Goal: Transaction & Acquisition: Download file/media

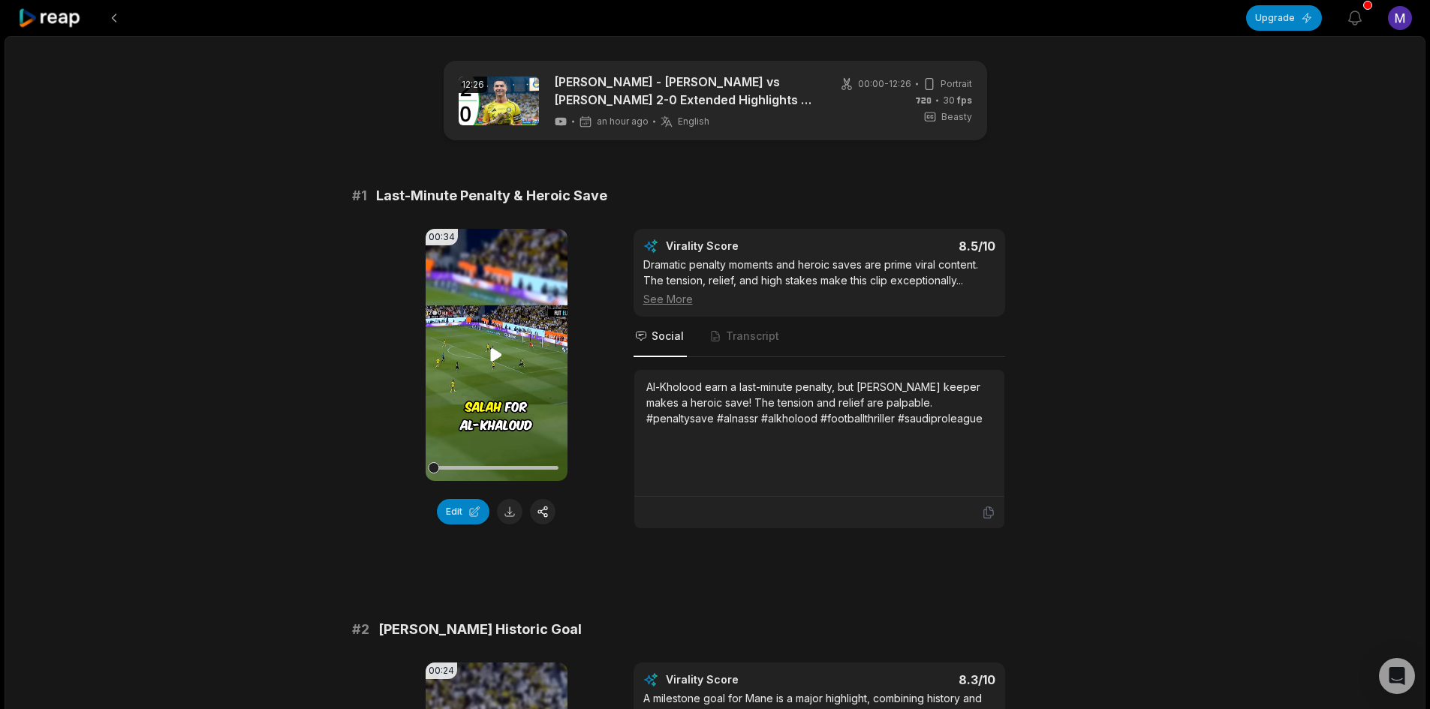
click at [497, 354] on icon at bounding box center [496, 354] width 11 height 13
click at [492, 352] on icon at bounding box center [496, 355] width 18 height 18
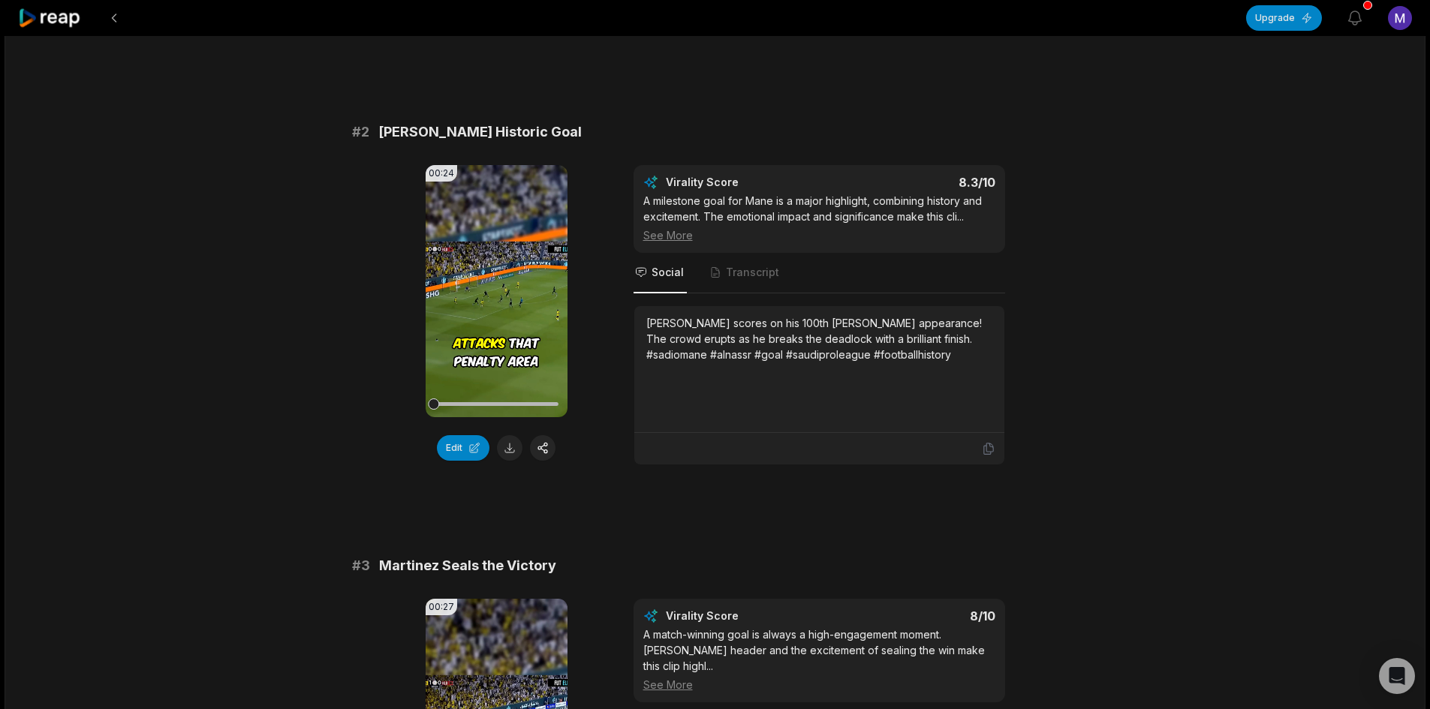
scroll to position [526, 0]
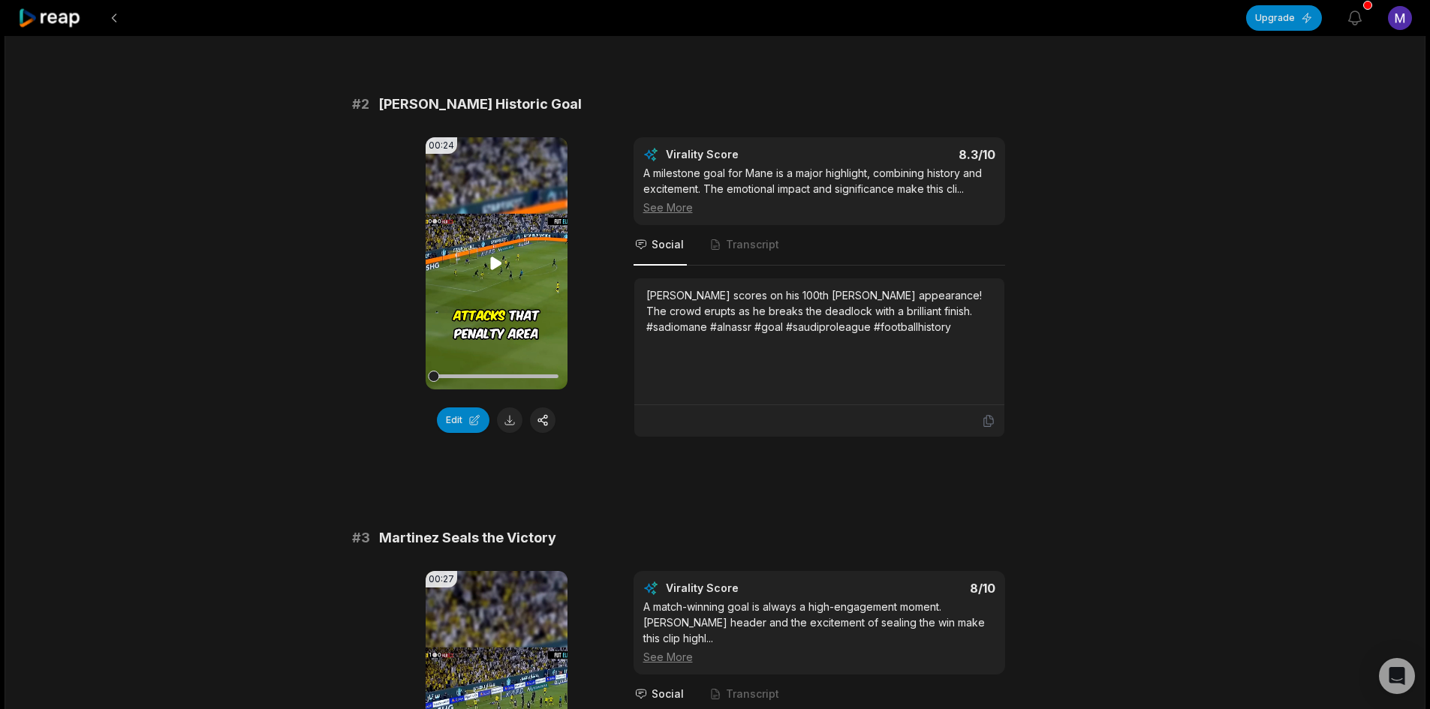
click at [491, 262] on icon at bounding box center [496, 263] width 11 height 13
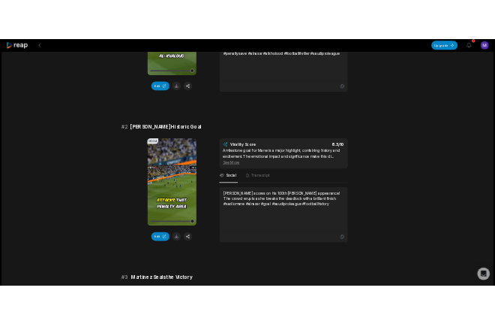
scroll to position [375, 0]
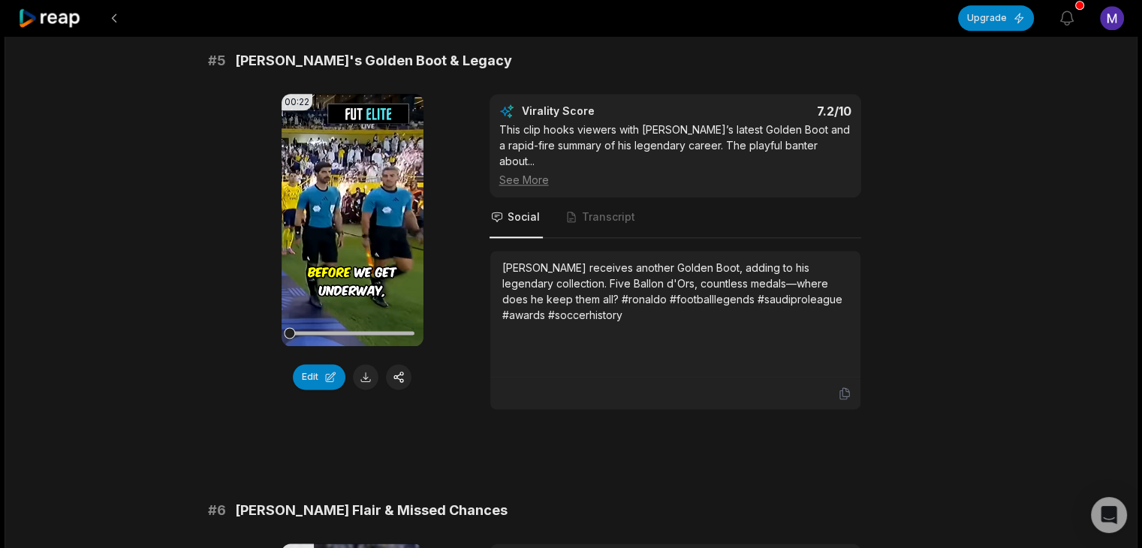
scroll to position [1877, 0]
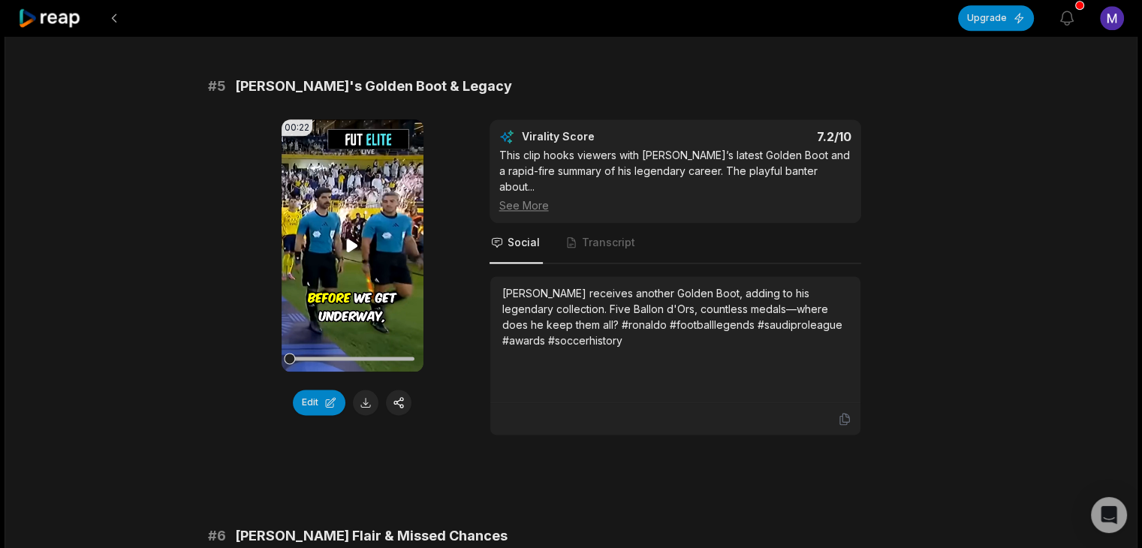
click at [351, 242] on icon at bounding box center [352, 245] width 11 height 13
click at [351, 239] on icon at bounding box center [352, 245] width 18 height 18
click at [356, 396] on button at bounding box center [366, 403] width 26 height 26
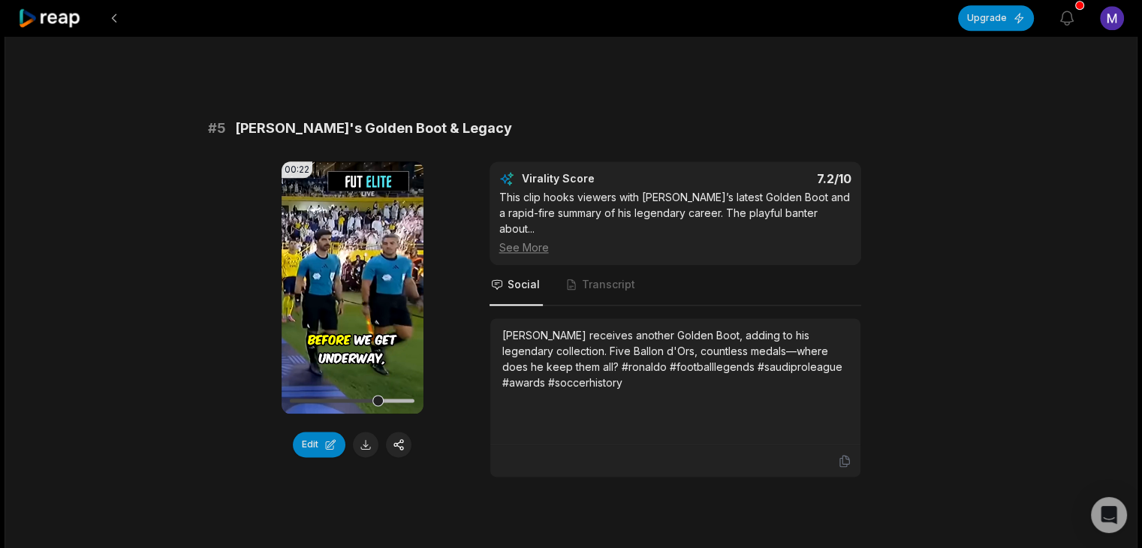
scroll to position [1802, 0]
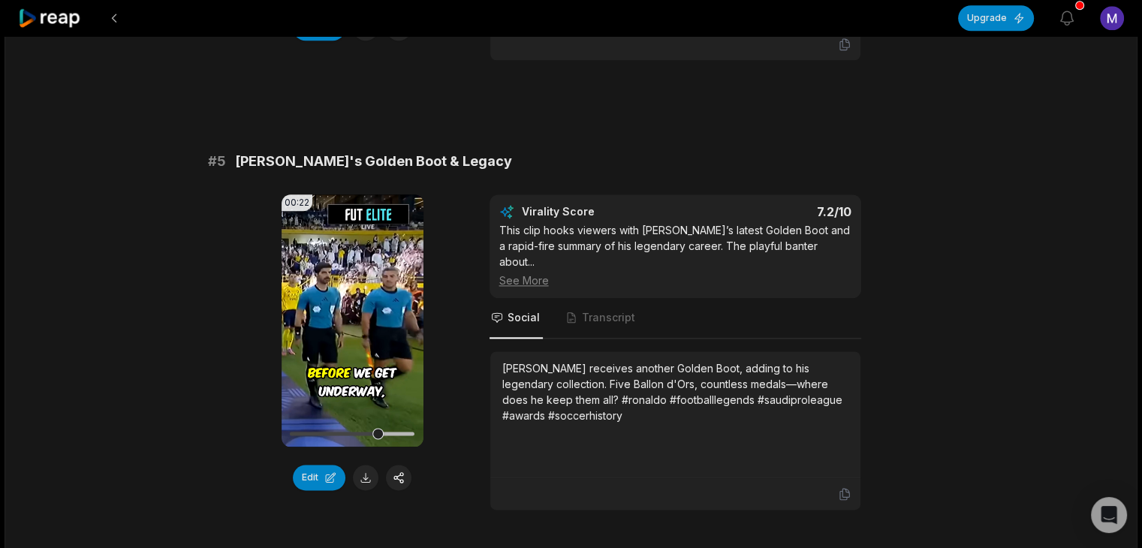
click at [517, 273] on div "See More" at bounding box center [675, 281] width 352 height 16
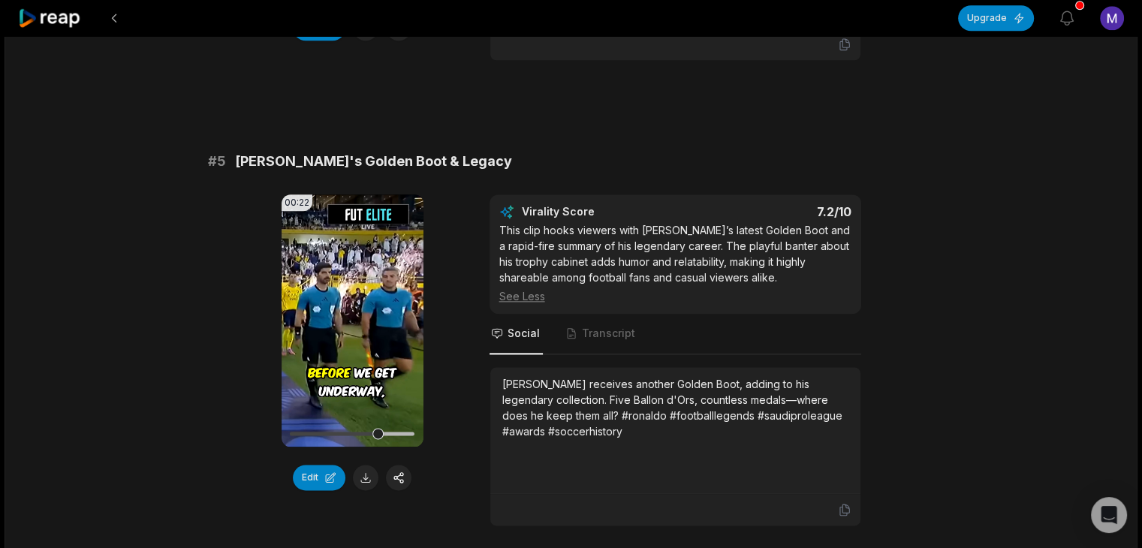
drag, startPoint x: 498, startPoint y: 375, endPoint x: 698, endPoint y: 429, distance: 206.9
click at [698, 429] on div "Cristiano Ronaldo receives another Golden Boot, adding to his legendary collect…" at bounding box center [675, 430] width 370 height 127
copy div "Cristiano Ronaldo receives another Golden Boot, adding to his legendary collect…"
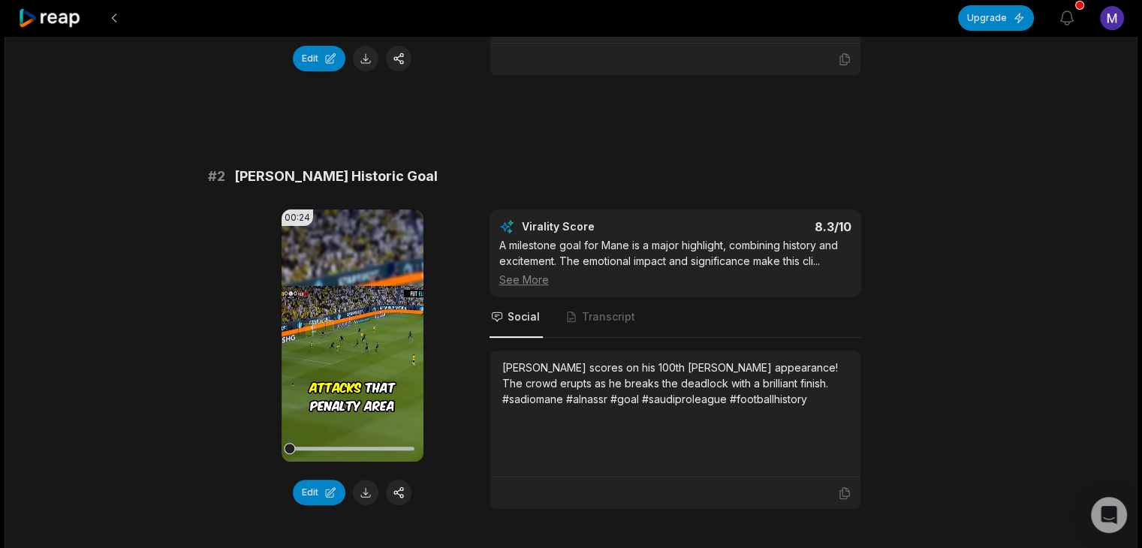
scroll to position [450, 0]
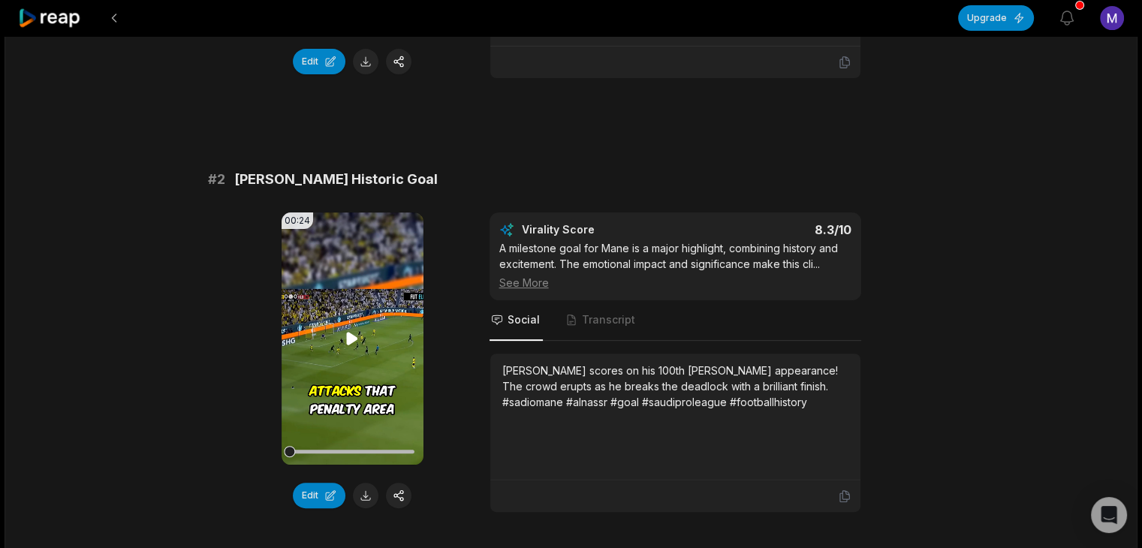
click at [345, 335] on icon at bounding box center [352, 339] width 18 height 18
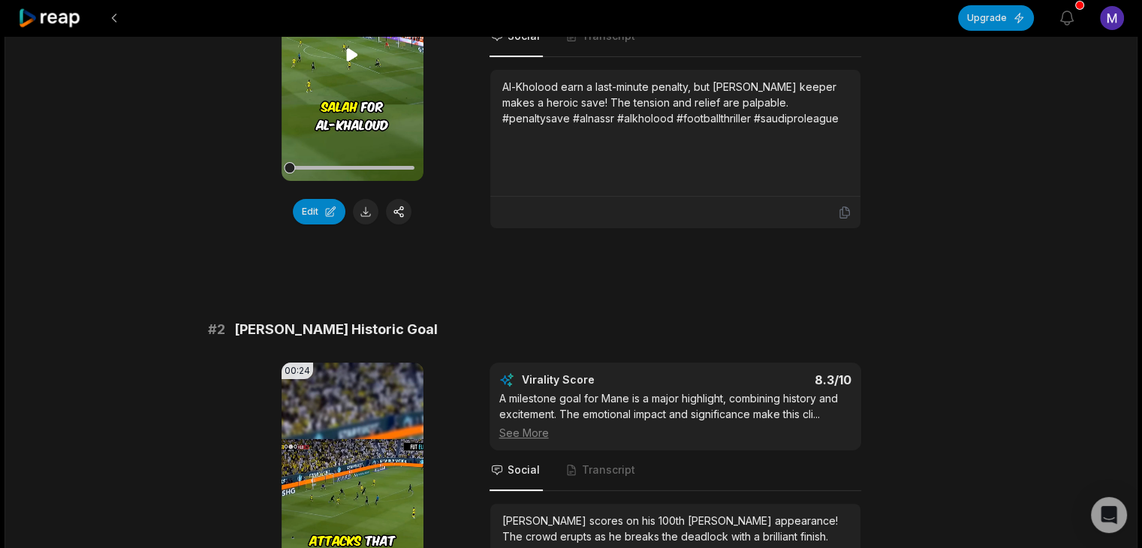
scroll to position [526, 0]
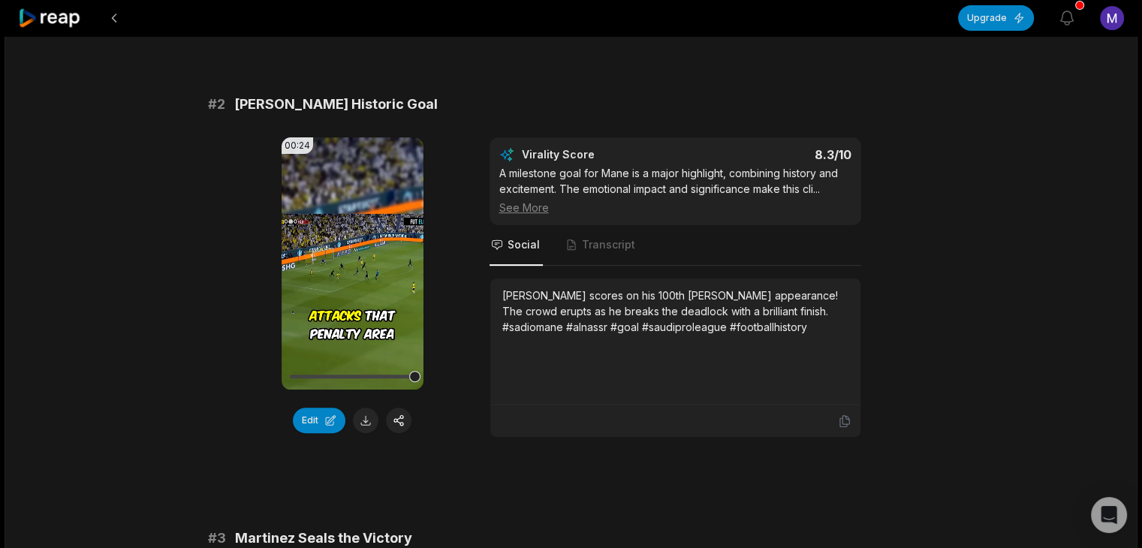
click at [368, 421] on button at bounding box center [366, 421] width 26 height 26
click at [550, 311] on div "Sadio Mane scores on his 100th Al Nassr appearance! The crowd erupts as he brea…" at bounding box center [675, 311] width 346 height 47
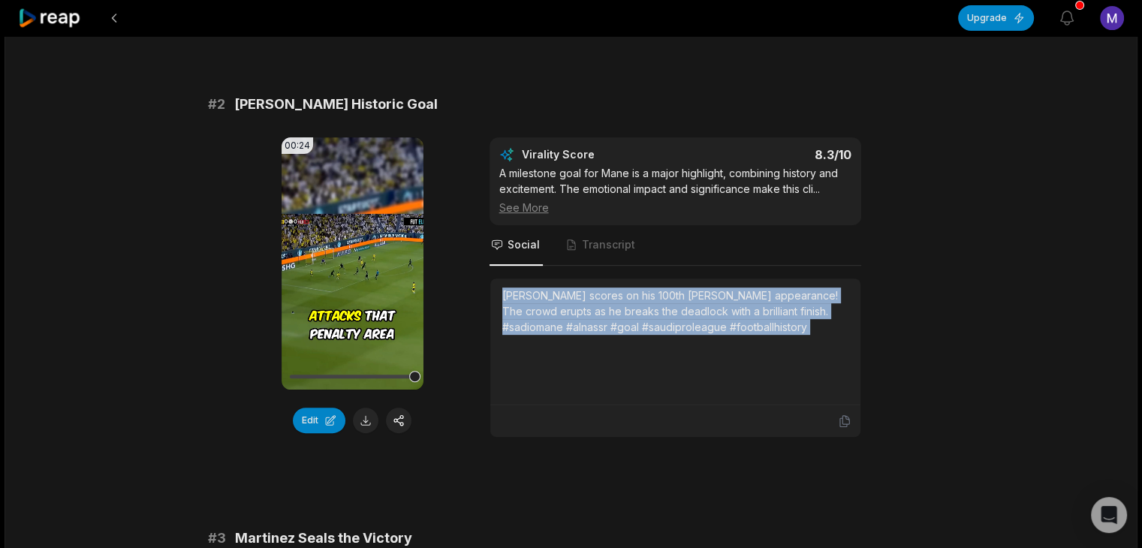
click at [550, 311] on div "Sadio Mane scores on his 100th Al Nassr appearance! The crowd erupts as he brea…" at bounding box center [675, 311] width 346 height 47
copy div "Sadio Mane scores on his 100th Al Nassr appearance! The crowd erupts as he brea…"
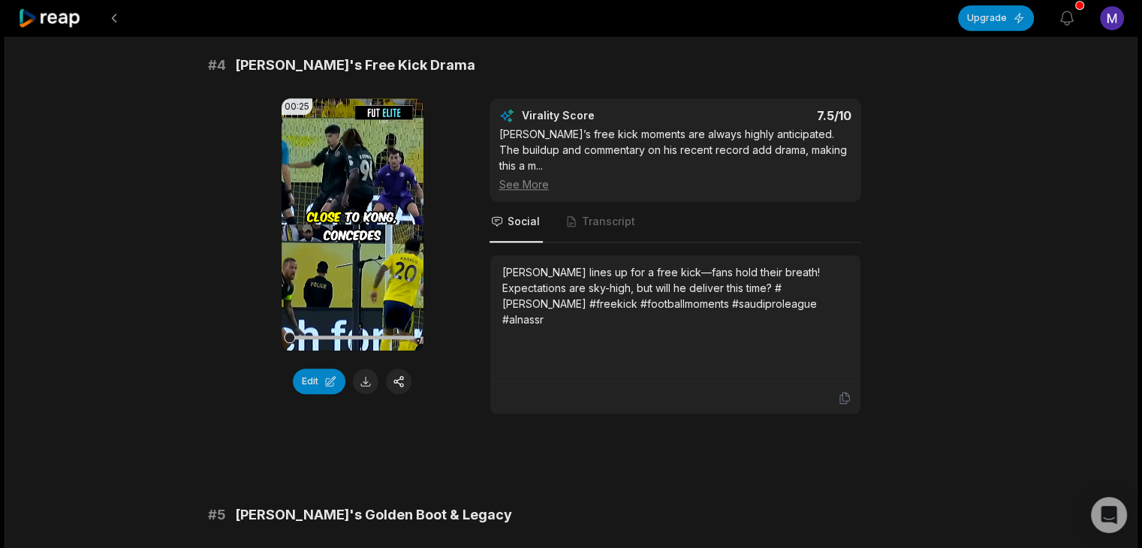
scroll to position [1502, 0]
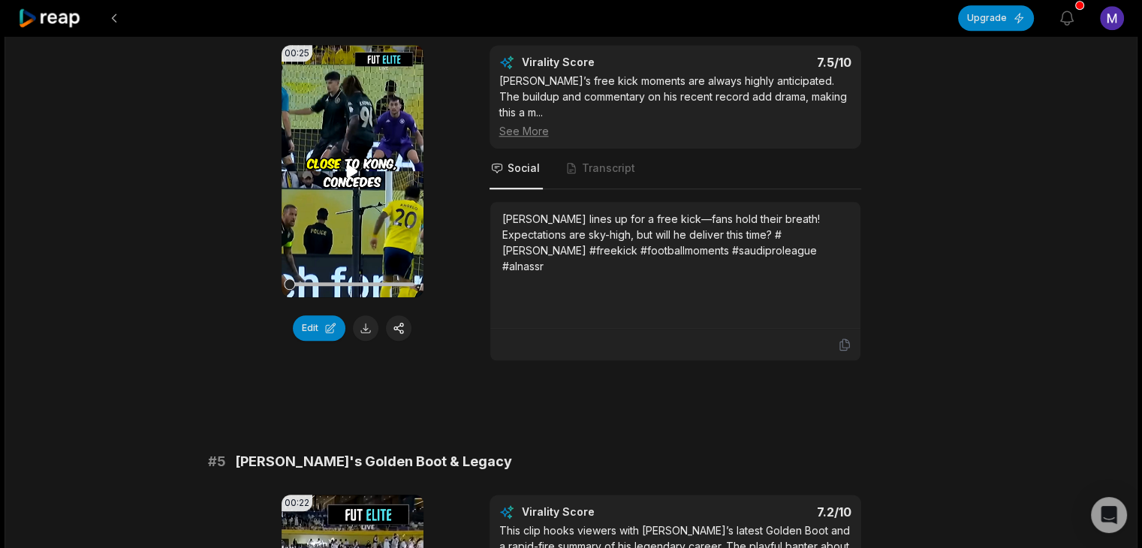
click at [343, 163] on icon at bounding box center [352, 171] width 18 height 18
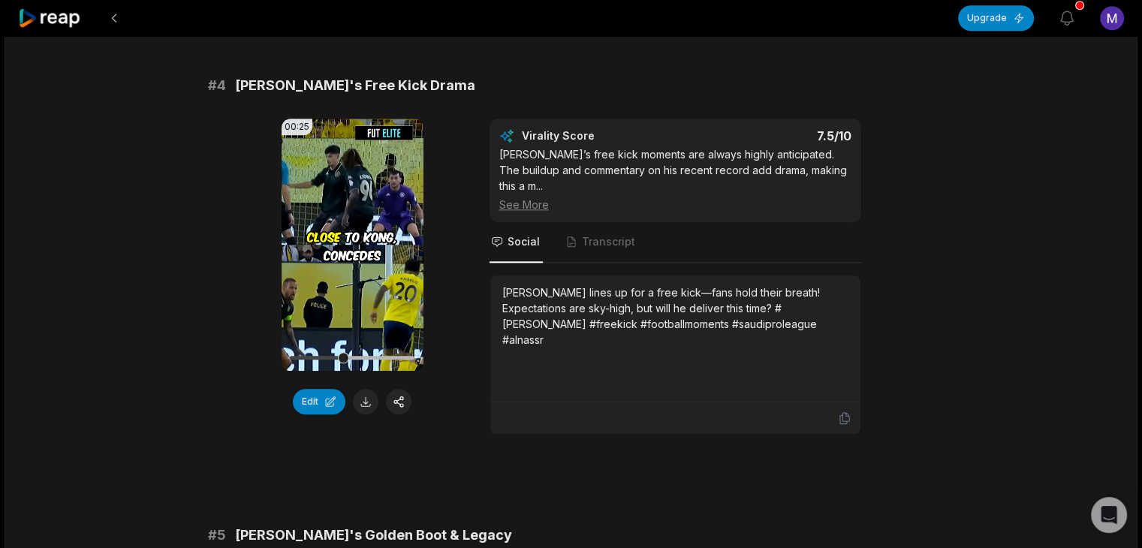
scroll to position [1426, 0]
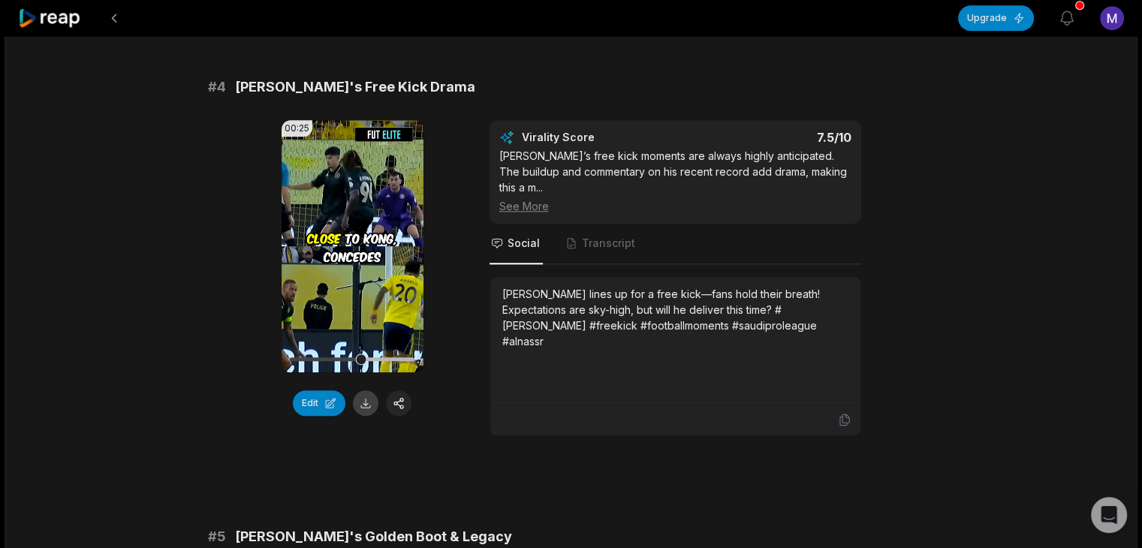
click at [366, 403] on button at bounding box center [366, 403] width 26 height 26
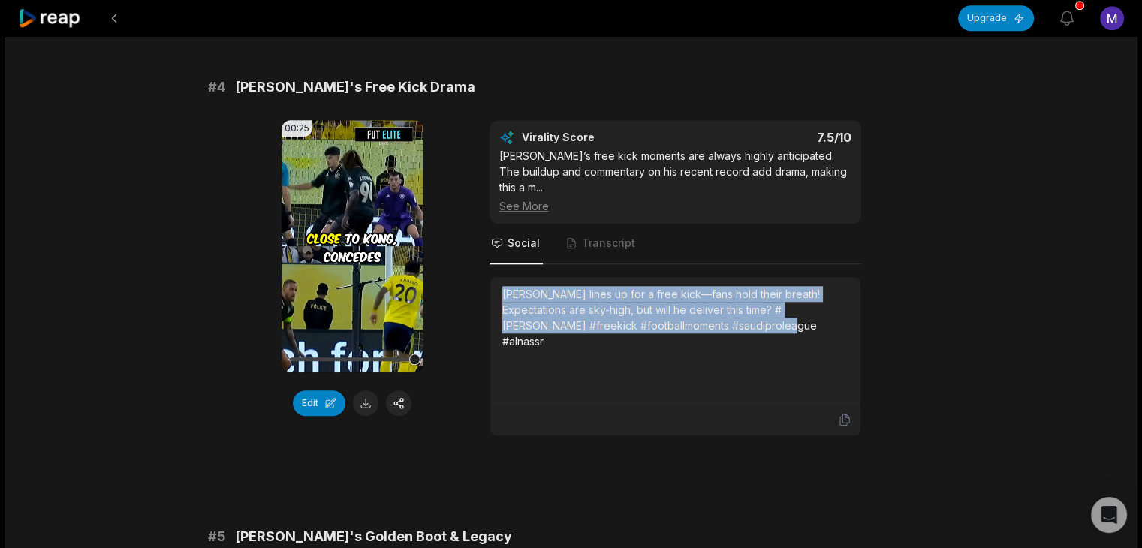
drag, startPoint x: 503, startPoint y: 288, endPoint x: 759, endPoint y: 334, distance: 260.1
click at [759, 334] on div "Ronaldo lines up for a free kick—fans hold their breath! Expectations are sky-h…" at bounding box center [675, 340] width 346 height 108
copy div "Ronaldo lines up for a free kick—fans hold their breath! Expectations are sky-h…"
click at [117, 19] on button at bounding box center [114, 18] width 27 height 27
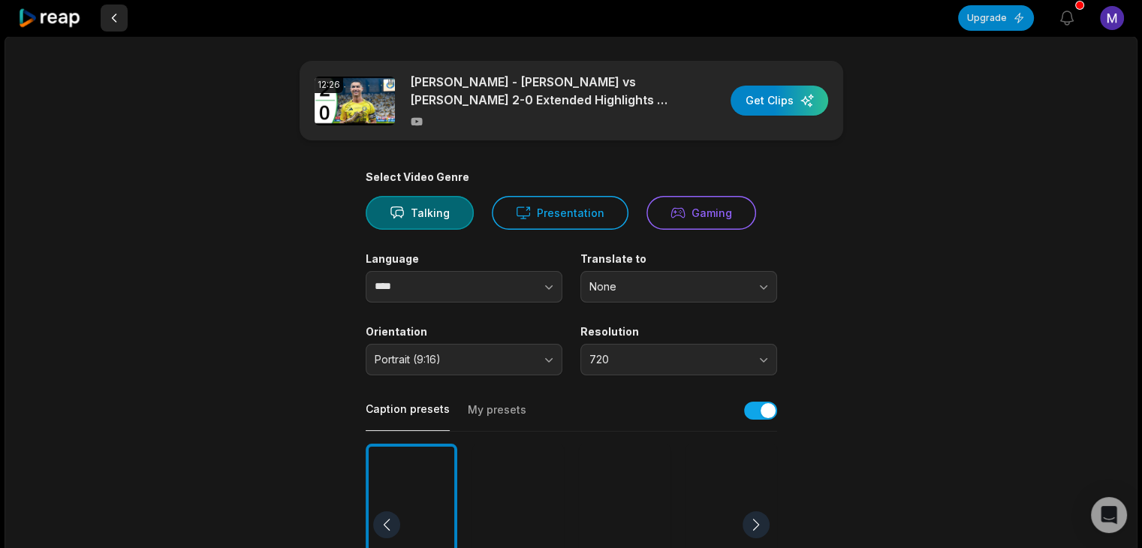
click at [114, 22] on button at bounding box center [114, 18] width 27 height 27
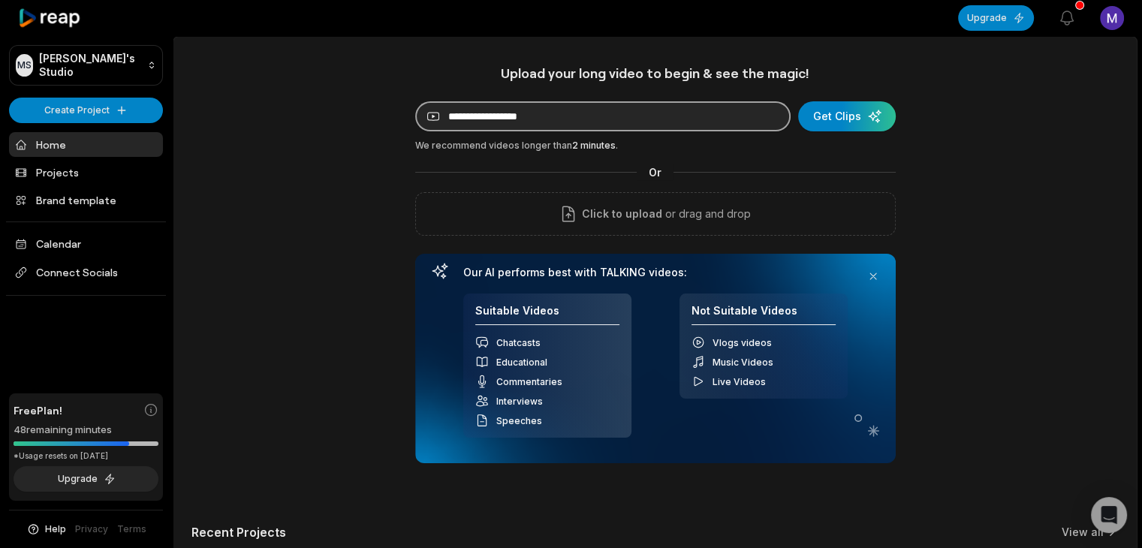
click at [589, 118] on input at bounding box center [602, 116] width 375 height 30
paste input "**********"
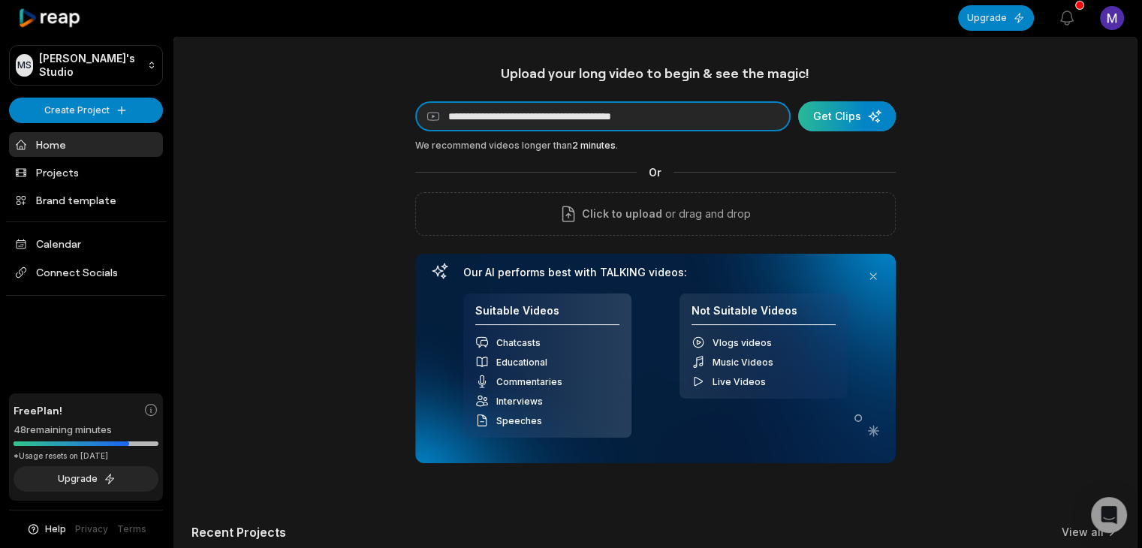
type input "**********"
click at [824, 118] on div "submit" at bounding box center [847, 116] width 98 height 30
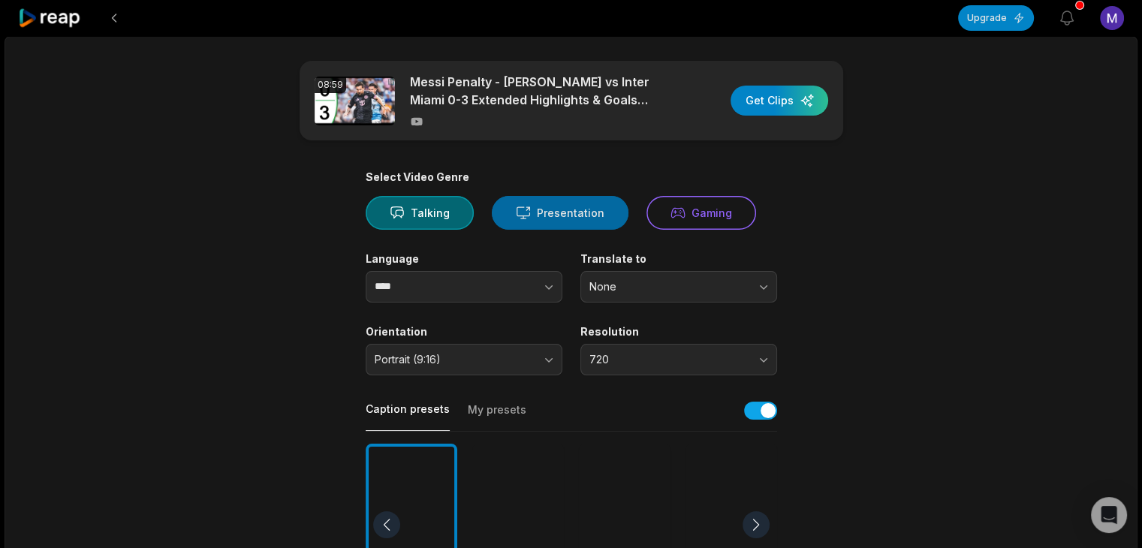
click at [520, 205] on icon at bounding box center [523, 213] width 15 height 16
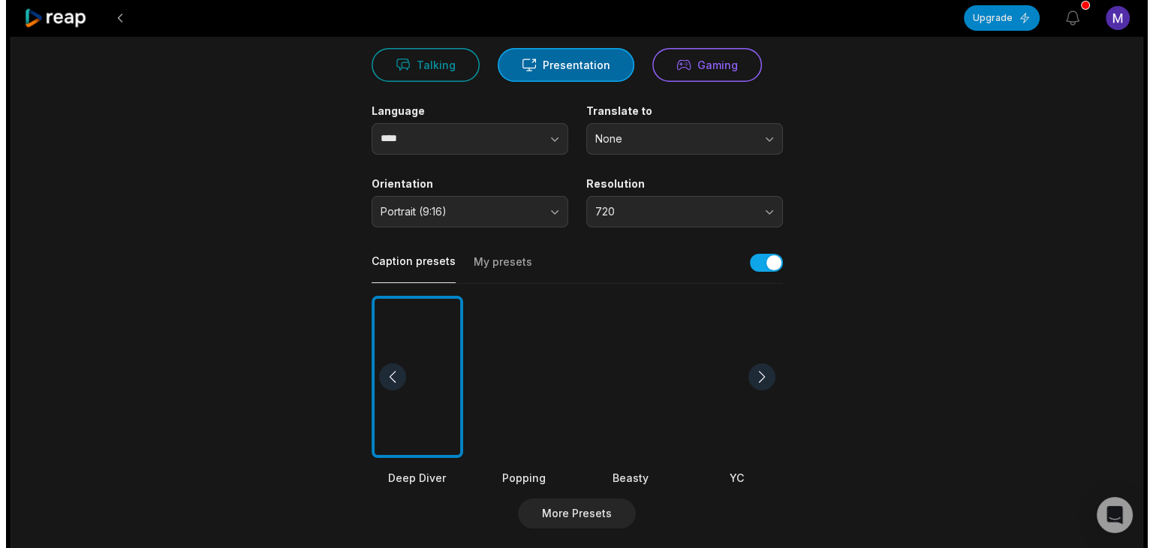
scroll to position [150, 0]
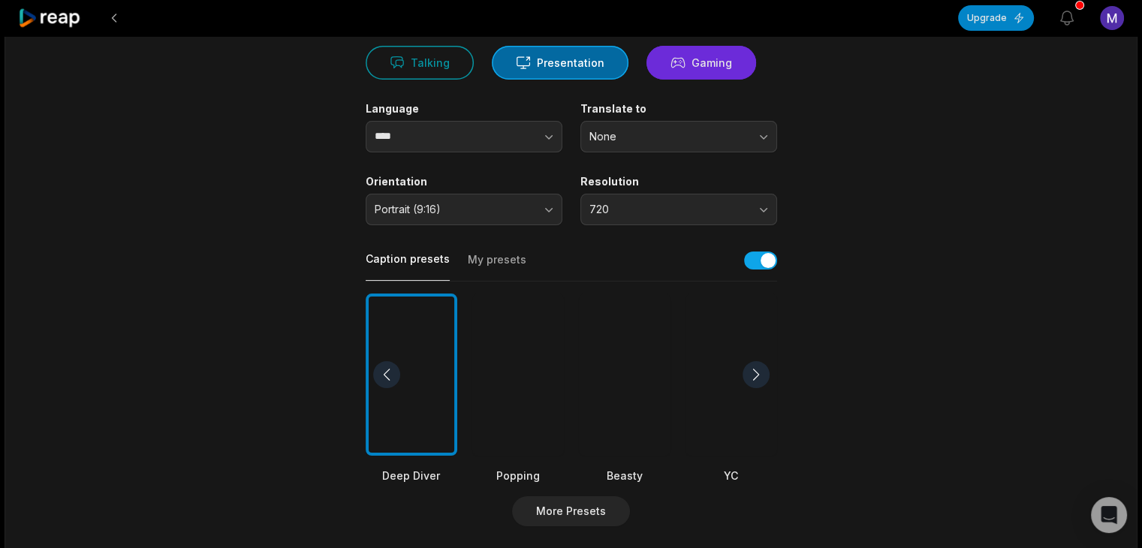
click at [670, 50] on button "Gaming" at bounding box center [701, 63] width 110 height 34
click at [571, 64] on button "Presentation" at bounding box center [560, 63] width 137 height 34
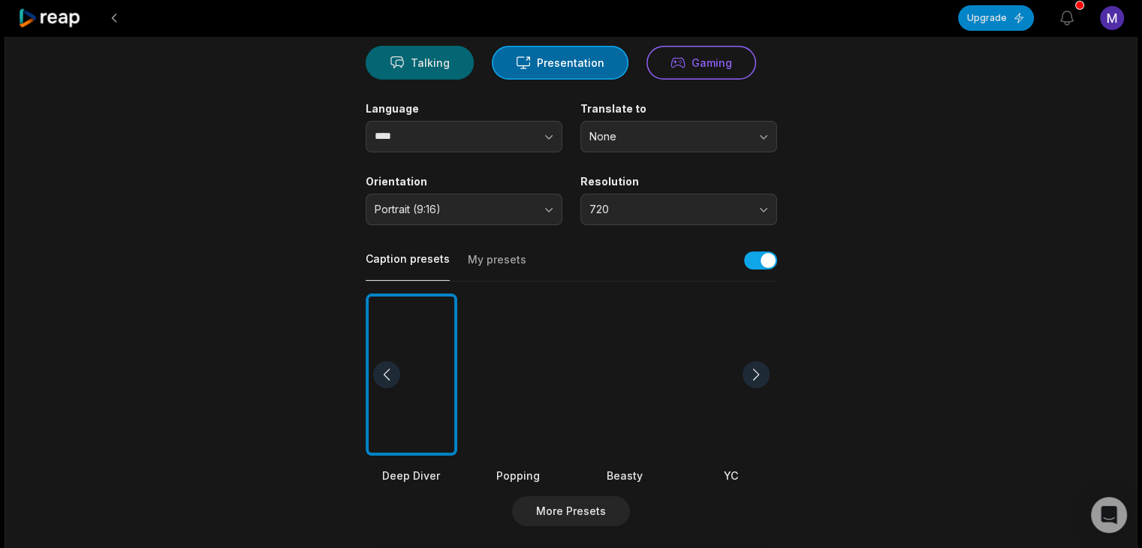
click at [416, 72] on button "Talking" at bounding box center [420, 63] width 108 height 34
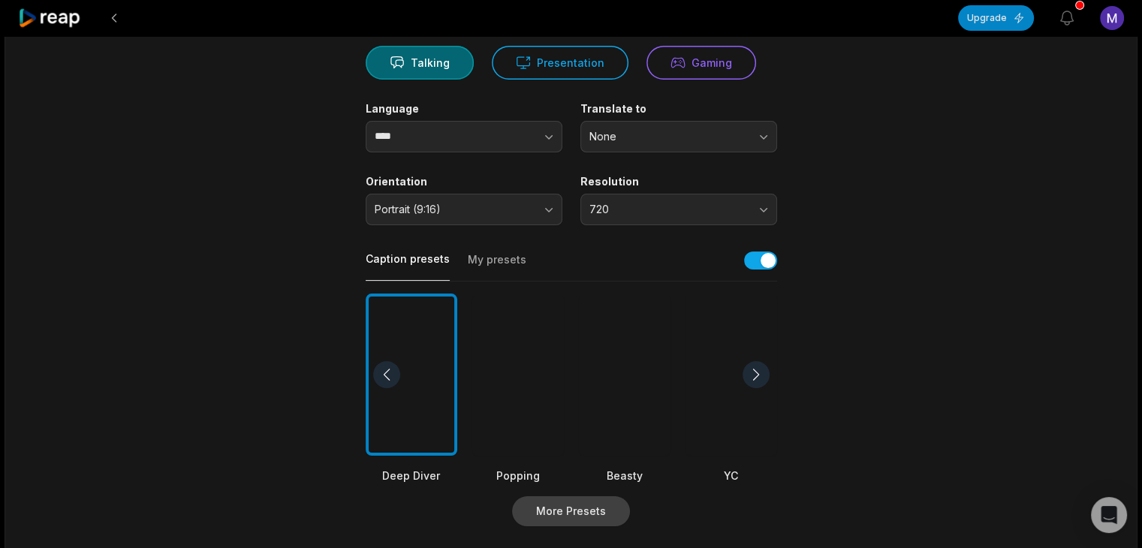
click at [577, 514] on button "More Presets" at bounding box center [571, 511] width 118 height 30
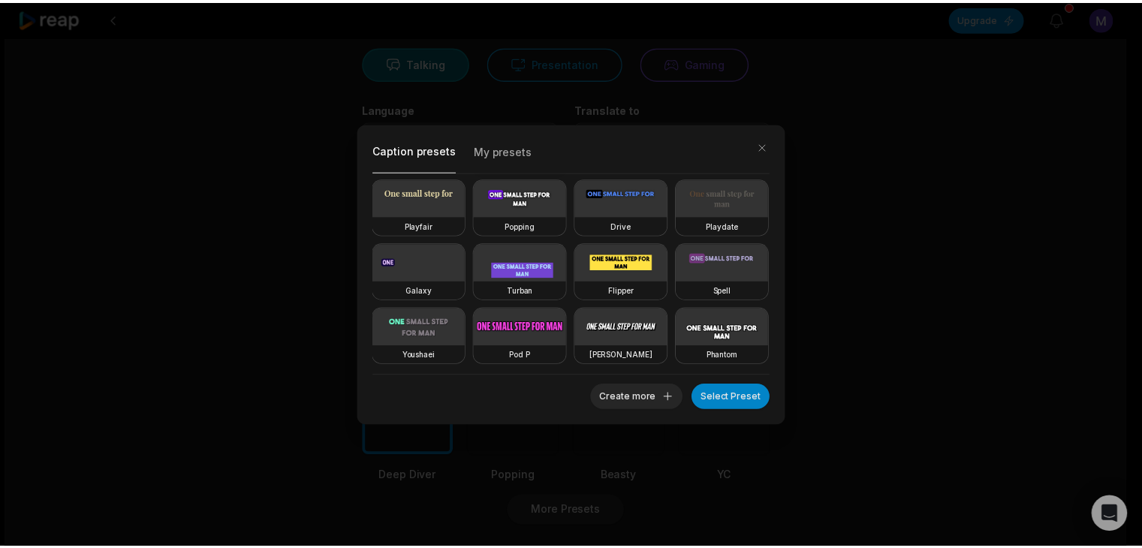
scroll to position [260, 0]
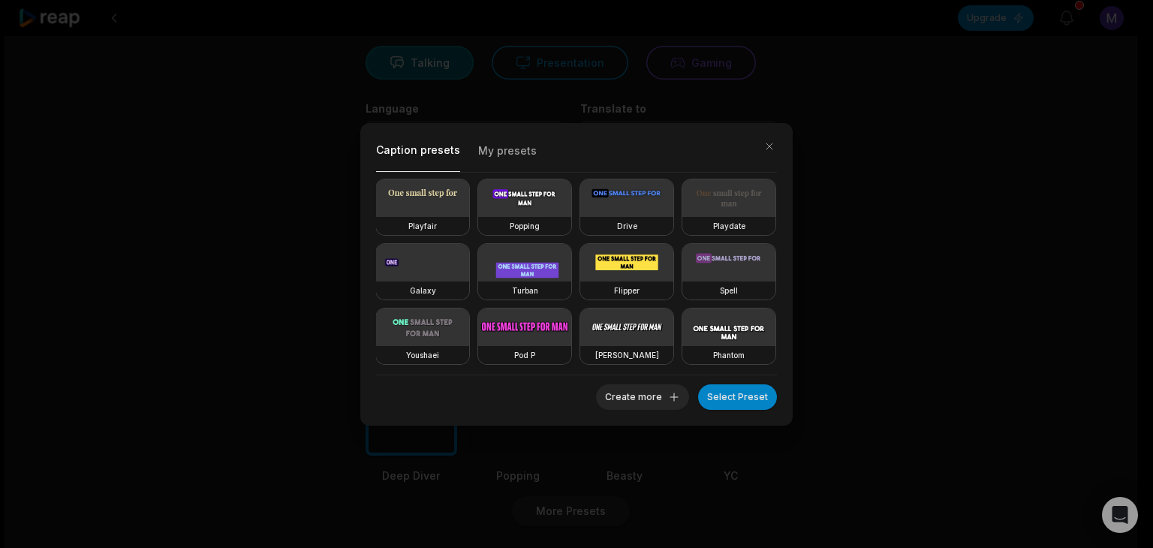
click at [571, 309] on video at bounding box center [524, 328] width 93 height 38
click at [742, 402] on button "Select Preset" at bounding box center [737, 397] width 79 height 26
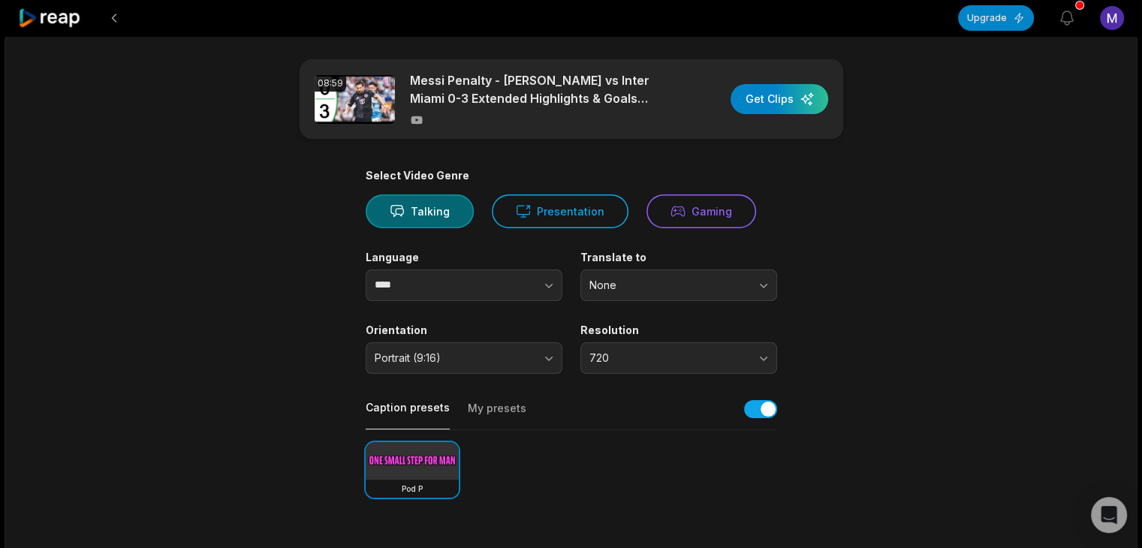
scroll to position [0, 0]
click at [779, 108] on div "button" at bounding box center [779, 101] width 98 height 30
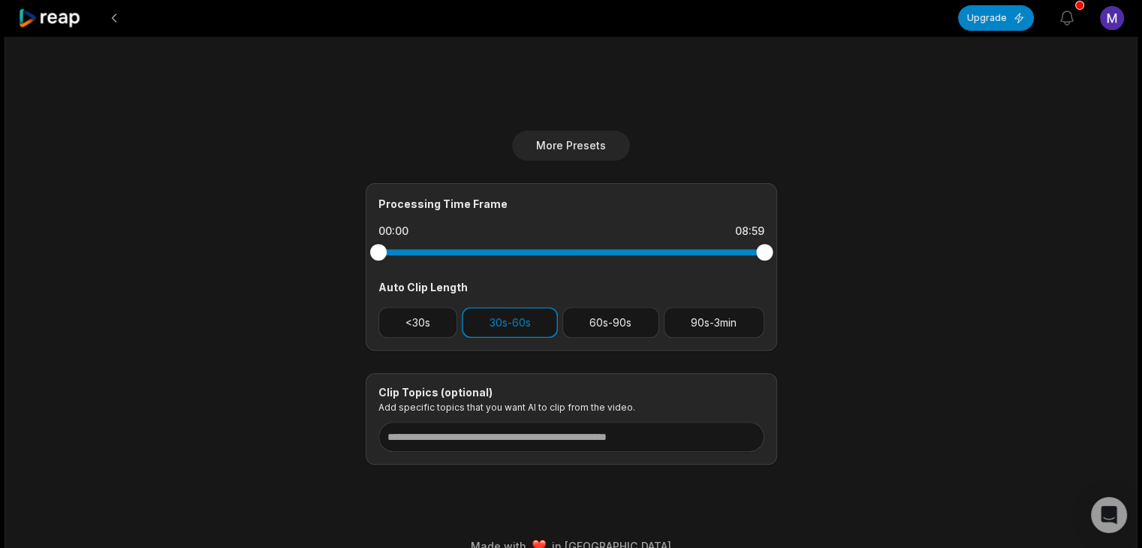
scroll to position [526, 0]
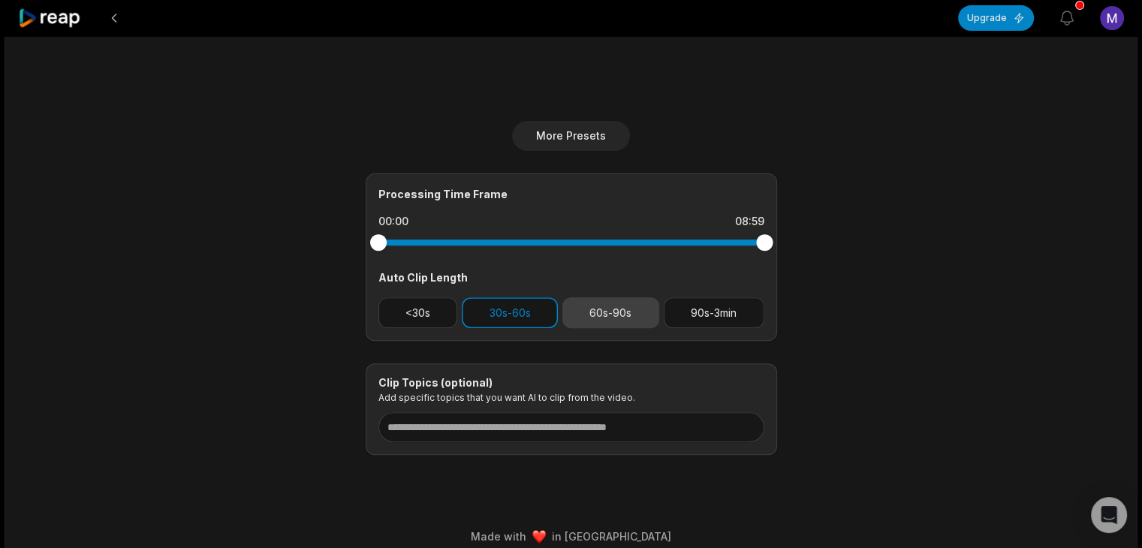
click at [633, 312] on button "60s-90s" at bounding box center [610, 312] width 97 height 31
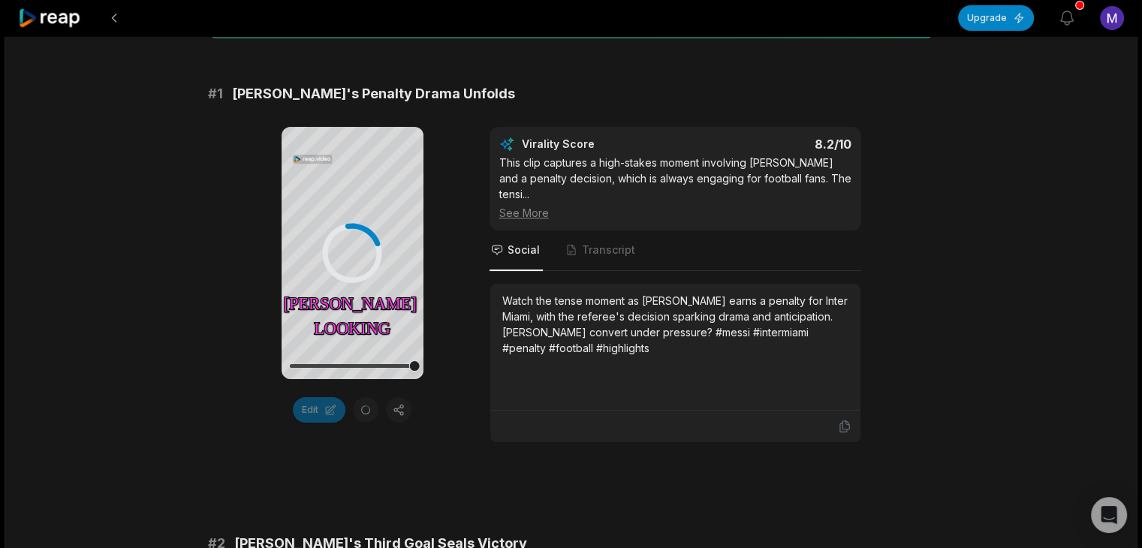
scroll to position [225, 0]
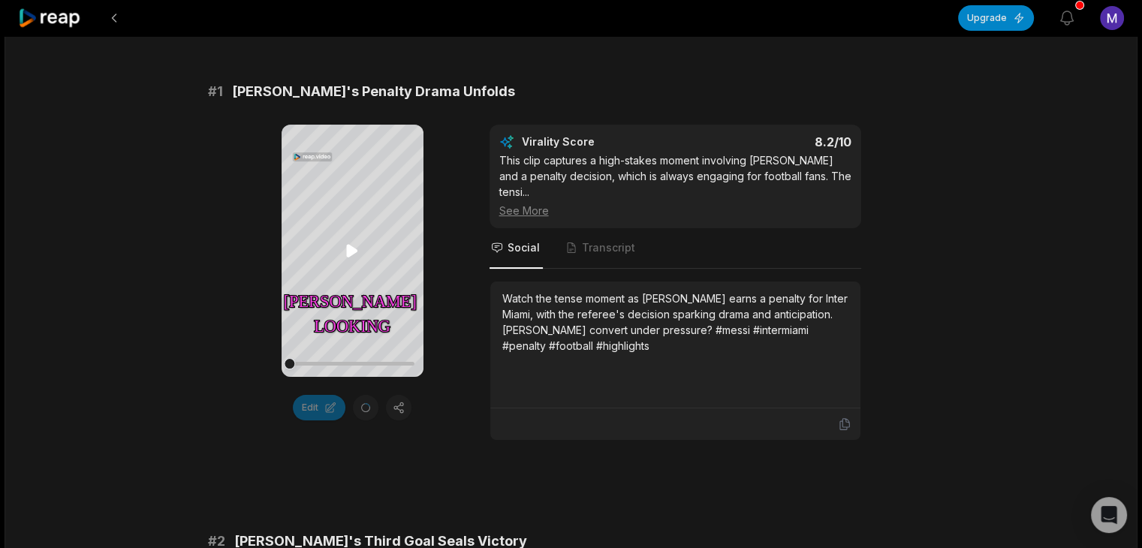
click at [349, 249] on icon at bounding box center [351, 250] width 11 height 13
click at [350, 249] on icon at bounding box center [353, 250] width 6 height 10
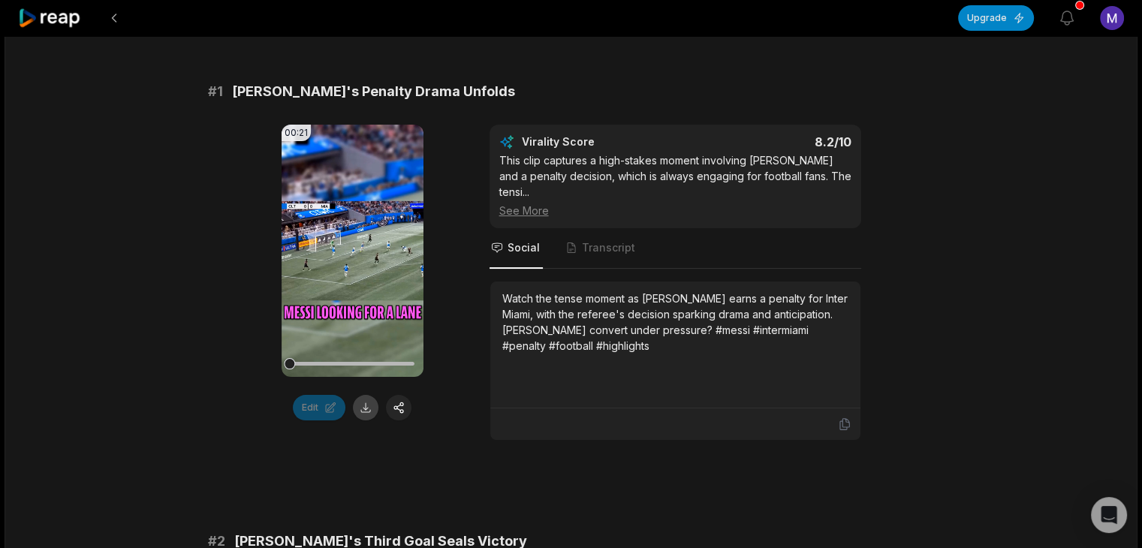
click at [367, 409] on button at bounding box center [366, 408] width 26 height 26
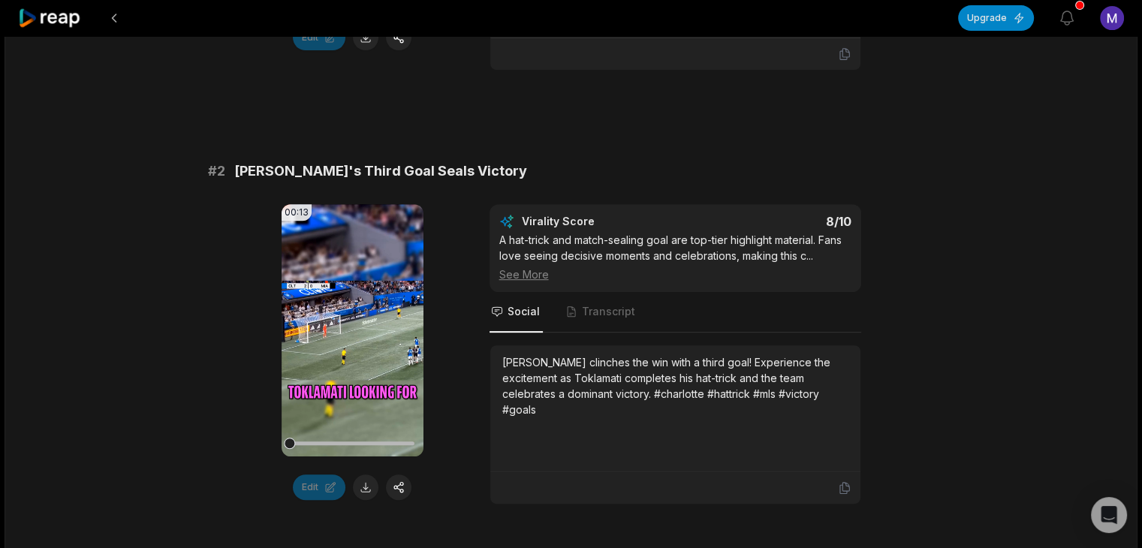
scroll to position [601, 0]
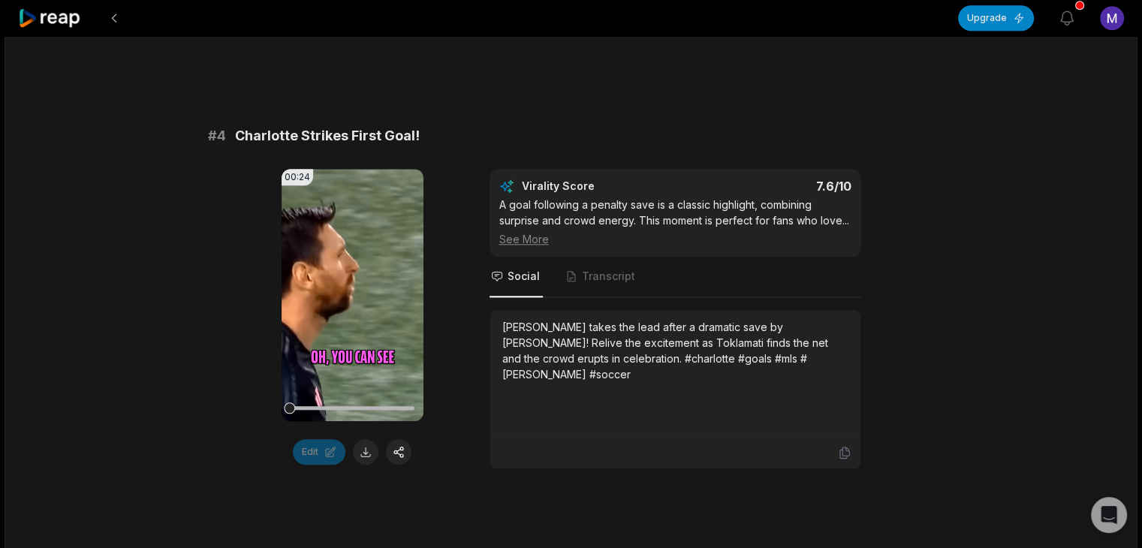
scroll to position [1498, 0]
click at [352, 289] on icon at bounding box center [352, 295] width 11 height 13
click at [351, 286] on icon at bounding box center [352, 295] width 18 height 18
click at [351, 289] on icon at bounding box center [352, 295] width 11 height 13
click at [354, 286] on icon at bounding box center [352, 295] width 18 height 18
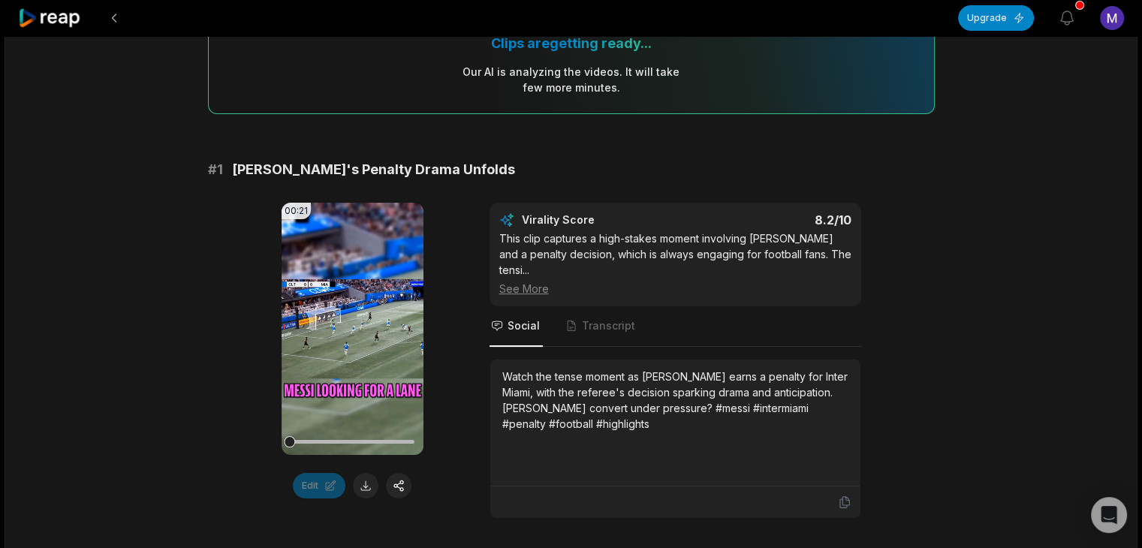
scroll to position [222, 0]
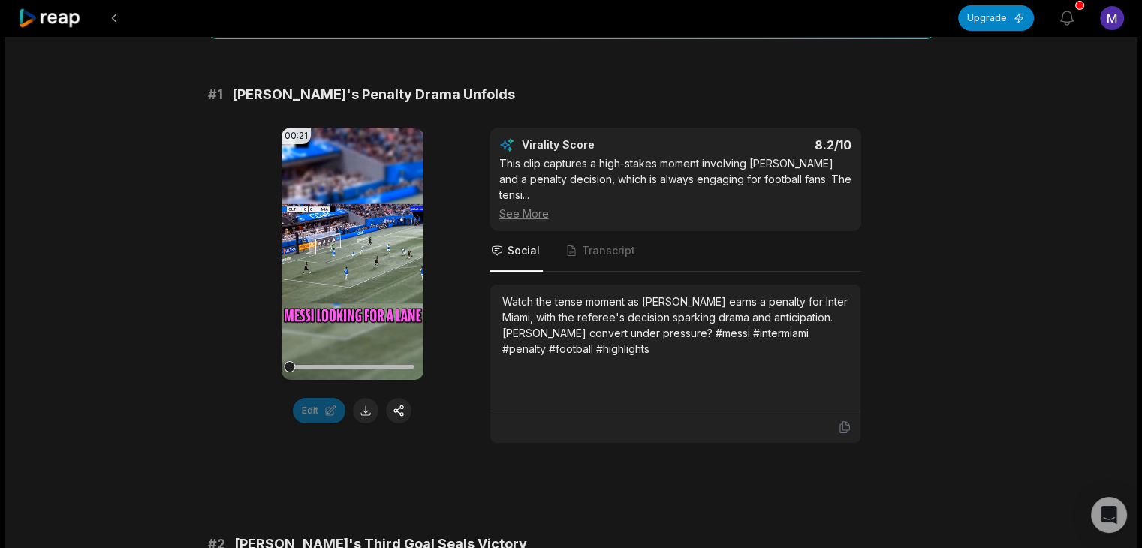
click at [408, 93] on span "[PERSON_NAME]'s Penalty Drama Unfolds" at bounding box center [373, 94] width 283 height 21
copy span "Unfolds"
click at [523, 294] on div "Watch the tense moment as [PERSON_NAME] earns a penalty for Inter Miami, with t…" at bounding box center [675, 325] width 346 height 63
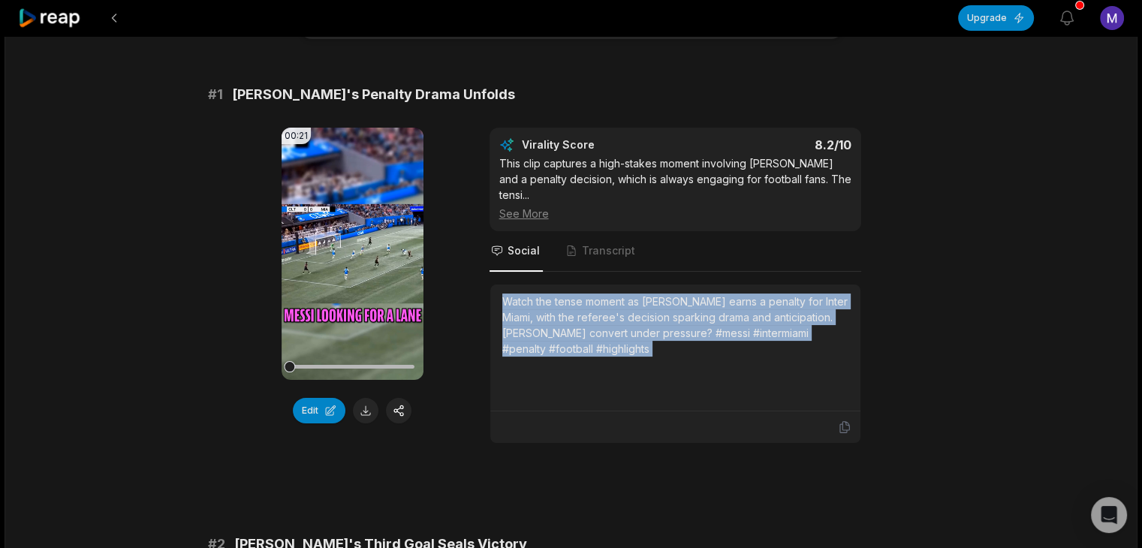
click at [523, 294] on div "Watch the tense moment as [PERSON_NAME] earns a penalty for Inter Miami, with t…" at bounding box center [675, 325] width 346 height 63
copy div "Watch the tense moment as [PERSON_NAME] earns a penalty for Inter Miami, with t…"
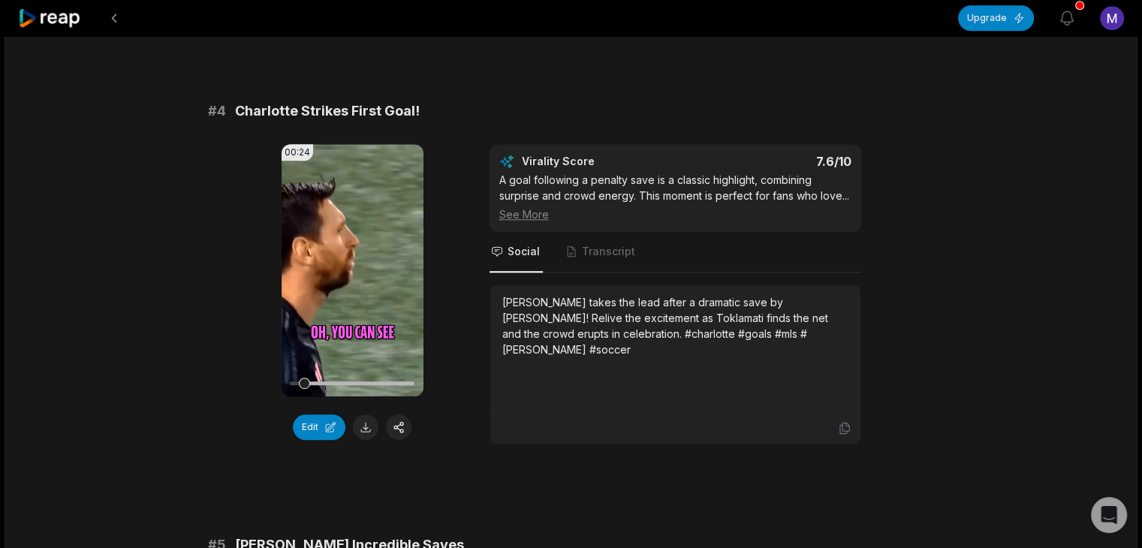
scroll to position [1426, 0]
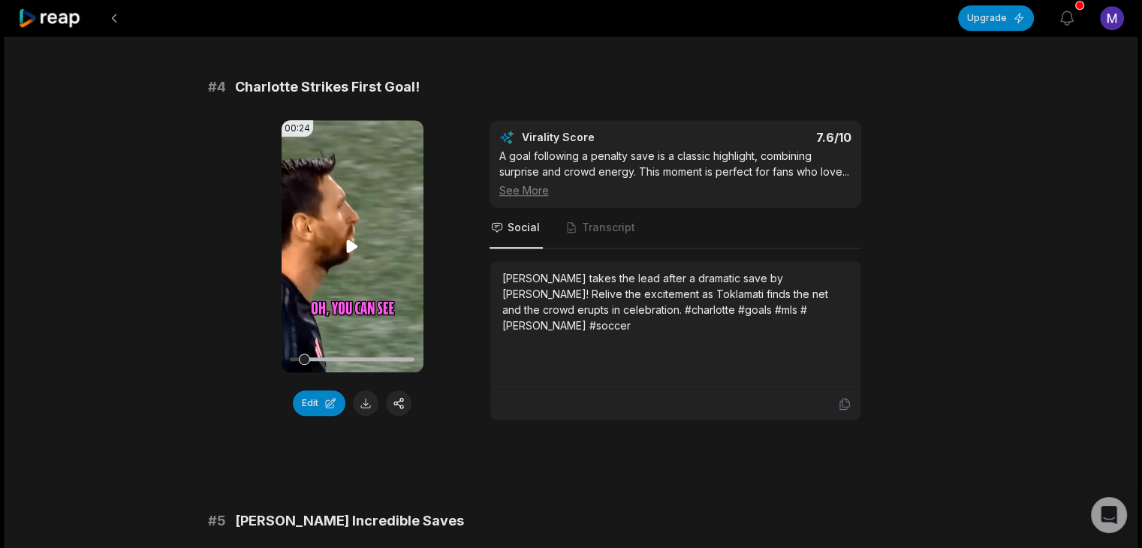
click at [348, 239] on icon at bounding box center [352, 245] width 11 height 13
click at [350, 241] on icon at bounding box center [353, 246] width 6 height 10
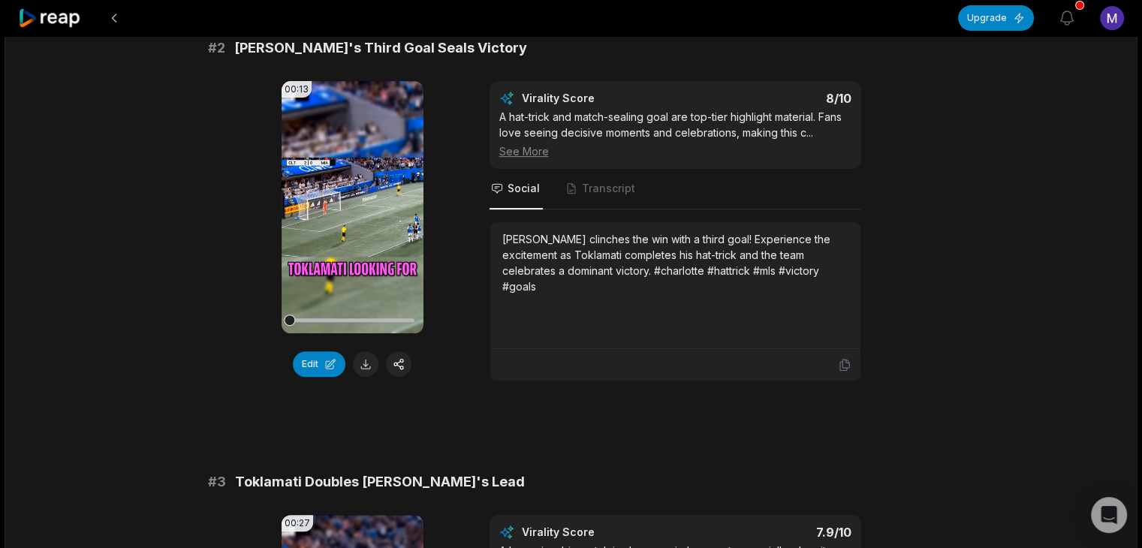
scroll to position [601, 0]
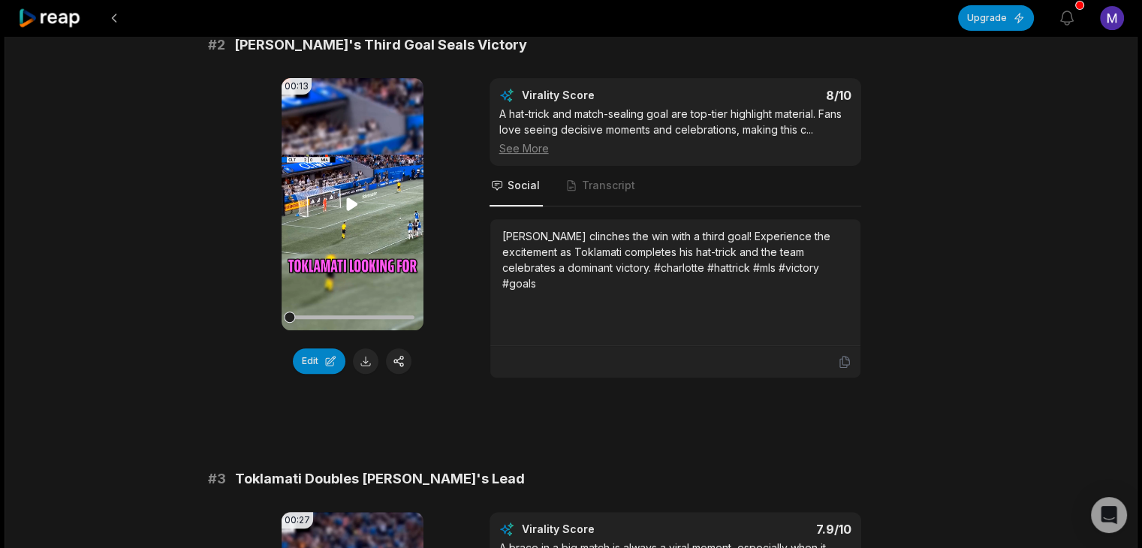
click at [345, 195] on icon at bounding box center [352, 204] width 18 height 18
click at [517, 228] on div "[PERSON_NAME] clinches the win with a third goal! Experience the excitement as …" at bounding box center [675, 259] width 346 height 63
copy div "Charlotte"
click at [367, 348] on button at bounding box center [366, 361] width 26 height 26
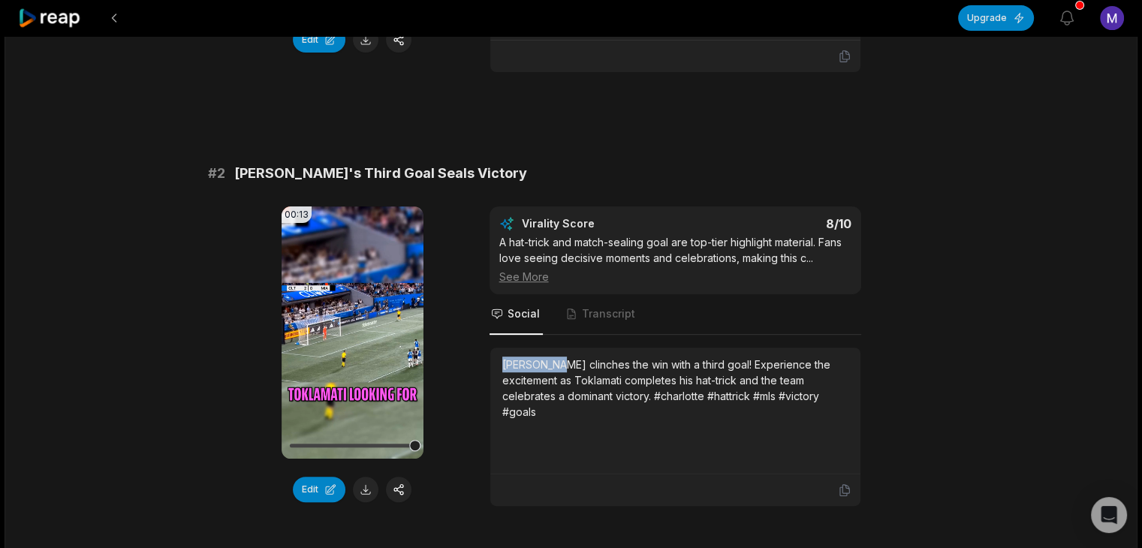
scroll to position [450, 0]
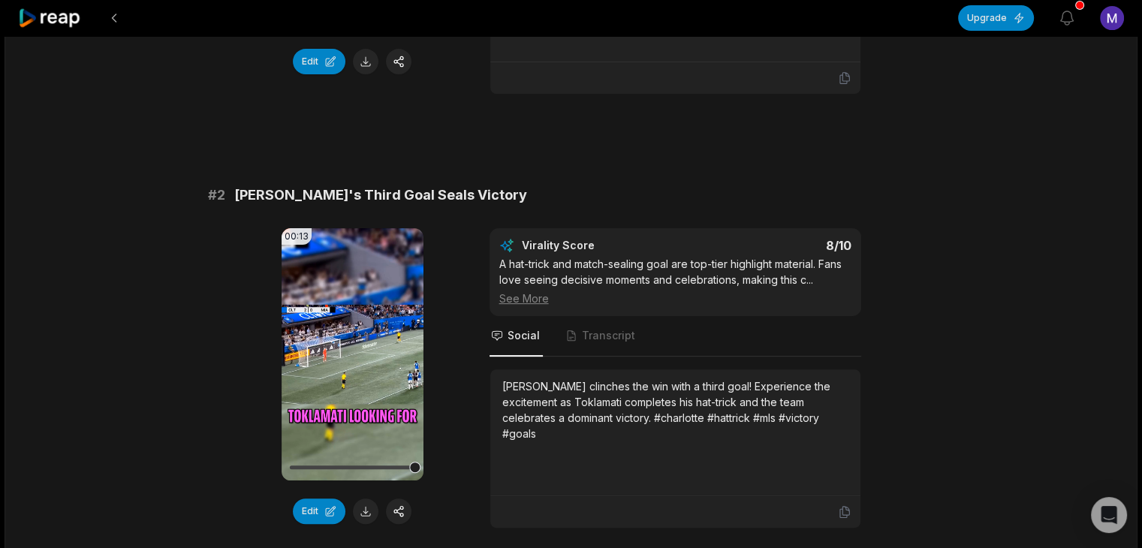
click at [598, 384] on div "[PERSON_NAME] clinches the win with a third goal! Experience the excitement as …" at bounding box center [675, 409] width 346 height 63
copy div "Toklamati"
click at [527, 387] on div "[PERSON_NAME] clinches the win with a third goal! Experience the excitement as …" at bounding box center [675, 409] width 346 height 63
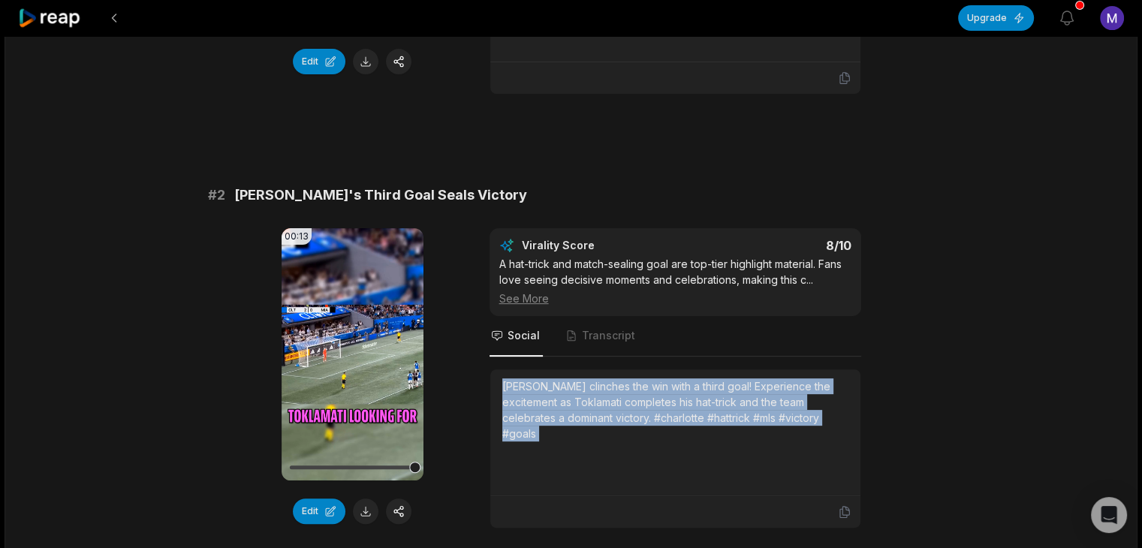
click at [527, 387] on div "[PERSON_NAME] clinches the win with a third goal! Experience the excitement as …" at bounding box center [675, 409] width 346 height 63
copy div "[PERSON_NAME] clinches the win with a third goal! Experience the excitement as …"
